Goal: Information Seeking & Learning: Learn about a topic

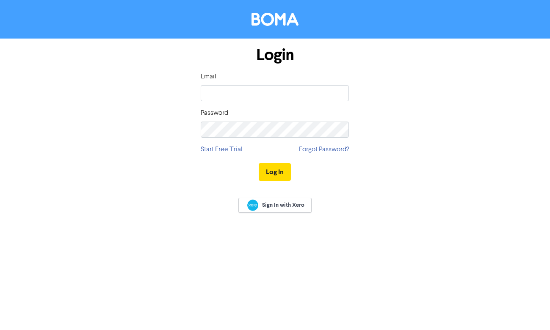
click at [227, 89] on input "email" at bounding box center [275, 93] width 148 height 16
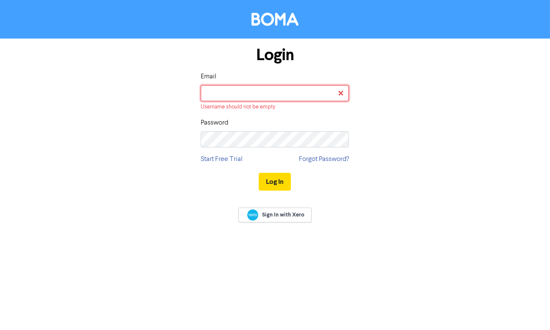
type input "[EMAIL_ADDRESS][DOMAIN_NAME]"
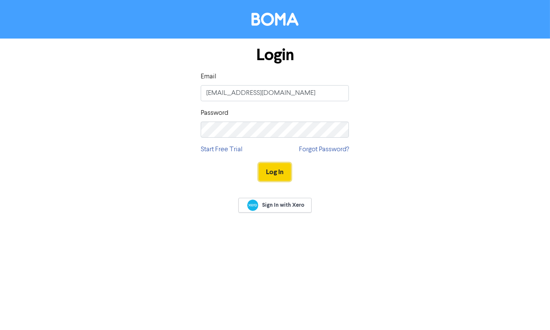
click at [270, 170] on button "Log In" at bounding box center [275, 172] width 32 height 18
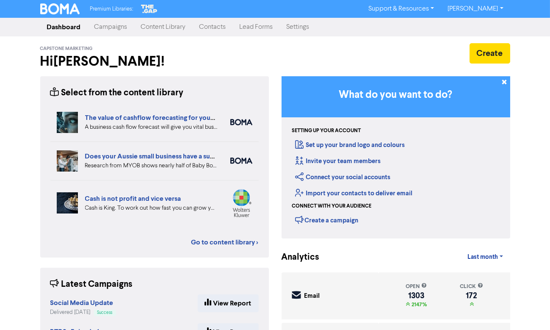
click at [111, 29] on link "Campaigns" at bounding box center [111, 27] width 47 height 17
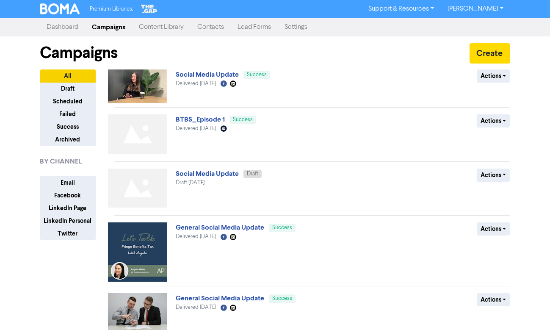
click at [157, 30] on link "Content Library" at bounding box center [162, 27] width 58 height 17
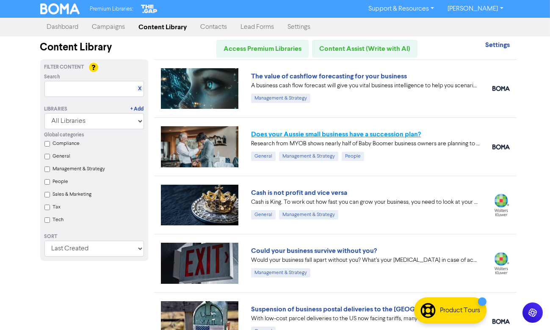
click at [323, 135] on link "Does your Aussie small business have a succession plan?" at bounding box center [336, 134] width 170 height 8
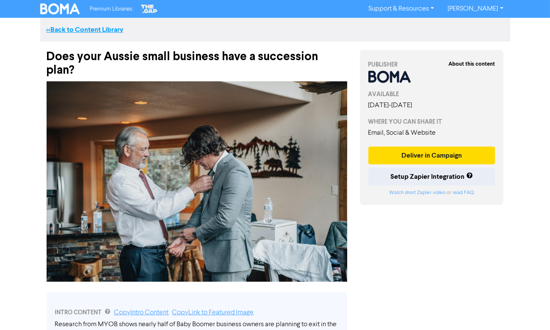
click at [67, 30] on link "<< Back to Content Library" at bounding box center [85, 29] width 77 height 8
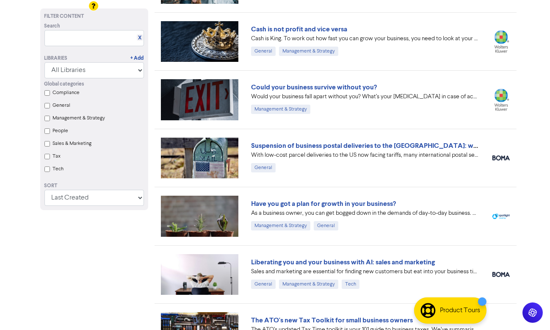
scroll to position [173, 0]
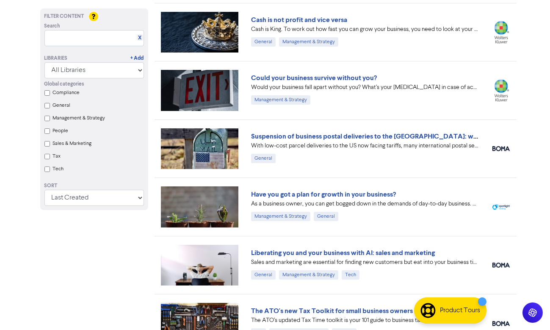
click at [312, 134] on link "Suspension of business postal deliveries to the [GEOGRAPHIC_DATA]: what options…" at bounding box center [400, 136] width 298 height 8
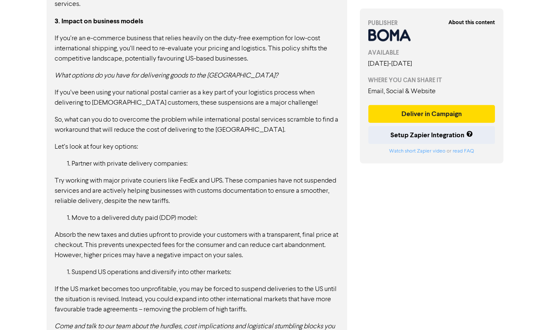
scroll to position [735, 0]
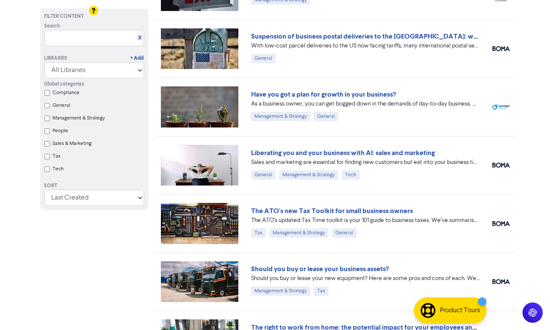
scroll to position [278, 0]
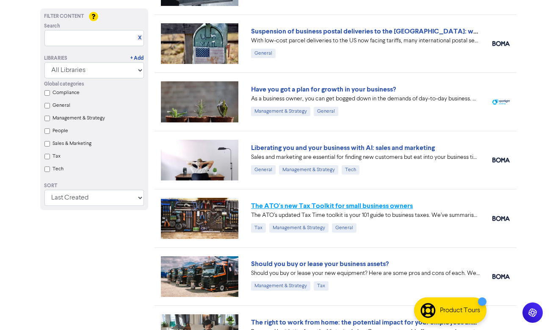
click at [279, 207] on link "The ATO's new Tax Toolkit for small business owners" at bounding box center [332, 206] width 162 height 8
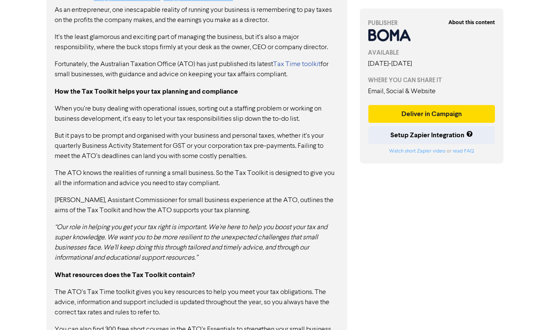
scroll to position [472, 0]
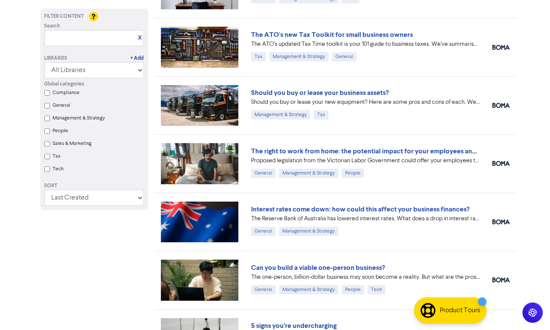
scroll to position [451, 0]
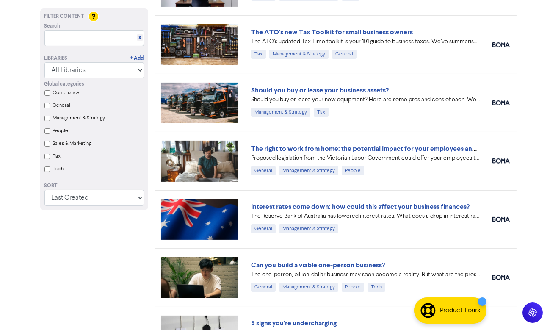
click at [354, 92] on link "Should you buy or lease your business assets?" at bounding box center [320, 90] width 138 height 8
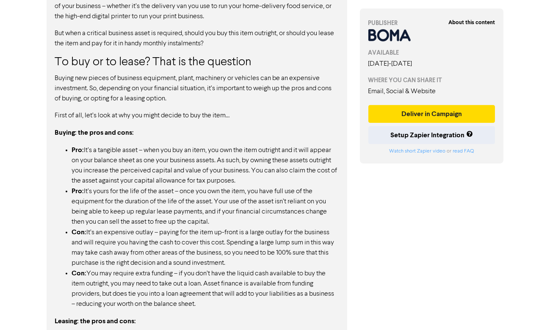
scroll to position [316, 0]
